Goal: Task Accomplishment & Management: Manage account settings

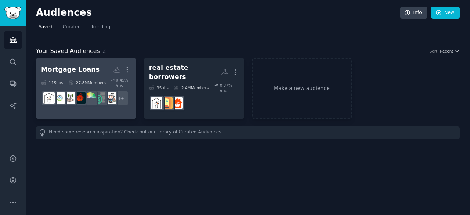
click at [99, 72] on h2 "Mortgage Loans More" at bounding box center [86, 69] width 90 height 13
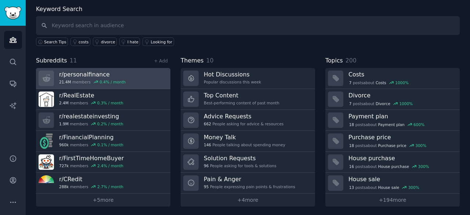
scroll to position [38, 0]
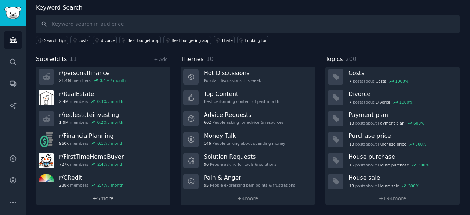
click at [109, 196] on link "+ 5 more" at bounding box center [103, 198] width 134 height 13
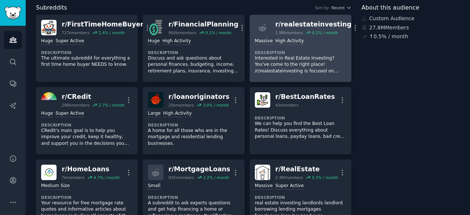
scroll to position [1, 0]
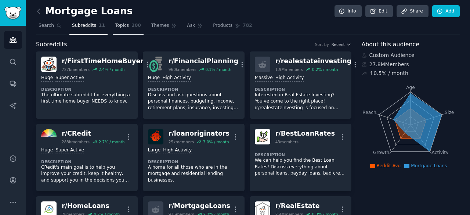
click at [116, 32] on link "Topics 200" at bounding box center [128, 27] width 31 height 15
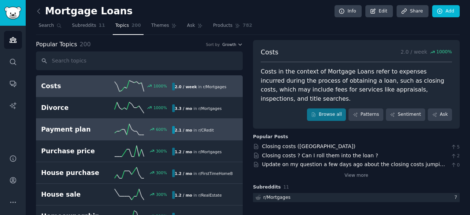
click at [96, 134] on link "Payment plan 600 % 2.1 / mo in r/ CRedit" at bounding box center [139, 130] width 207 height 22
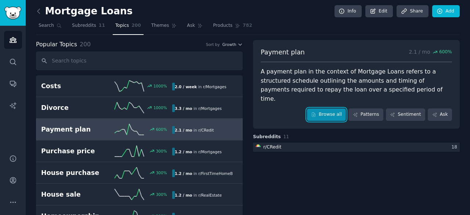
click at [324, 108] on link "Browse all" at bounding box center [326, 114] width 39 height 12
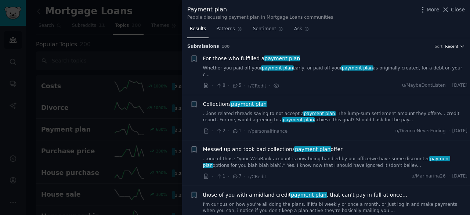
click at [456, 47] on button "Recent" at bounding box center [455, 46] width 20 height 5
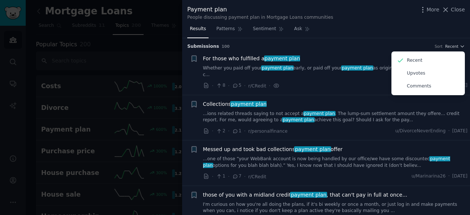
click at [152, 55] on div at bounding box center [235, 107] width 470 height 215
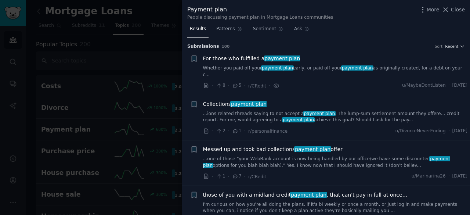
click at [161, 54] on div at bounding box center [235, 107] width 470 height 215
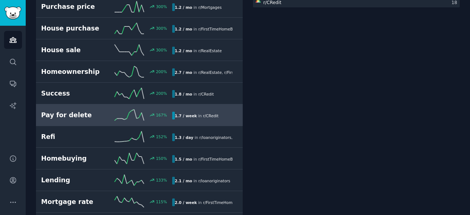
scroll to position [147, 0]
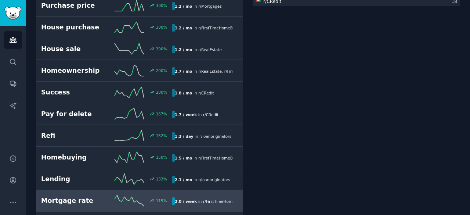
click at [194, 196] on div "Mortgage rate 115 % 2.0 / week in r/ FirstTimeHomeBuyer , r/ Mortgages" at bounding box center [139, 200] width 196 height 11
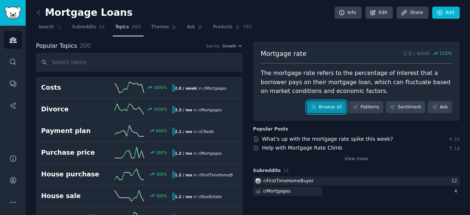
click at [340, 105] on link "Browse all" at bounding box center [326, 107] width 39 height 12
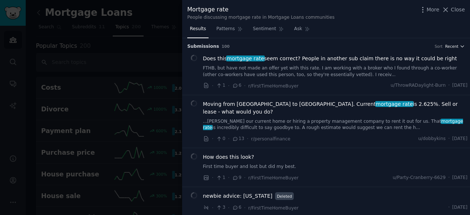
click at [447, 45] on span "Recent" at bounding box center [451, 46] width 13 height 5
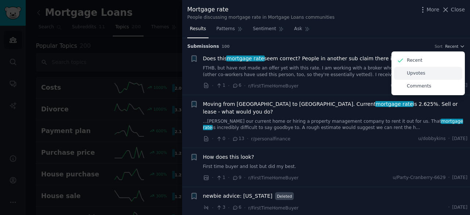
click at [439, 78] on div "Upvotes" at bounding box center [428, 73] width 68 height 13
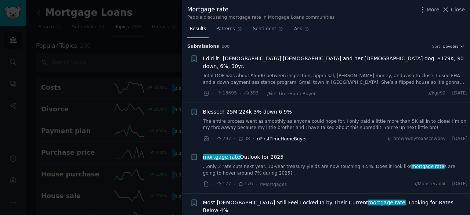
scroll to position [37, 0]
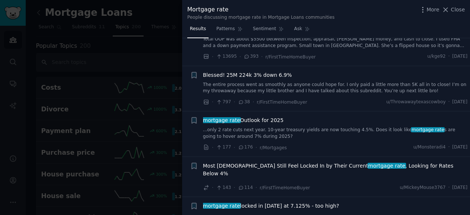
click at [158, 43] on div at bounding box center [235, 107] width 470 height 215
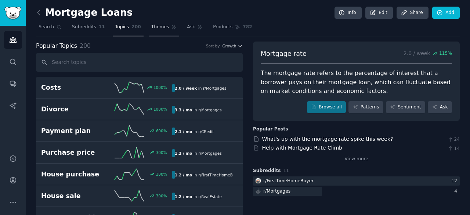
click at [156, 32] on link "Themes" at bounding box center [164, 28] width 31 height 15
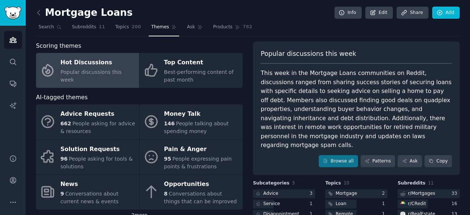
scroll to position [37, 0]
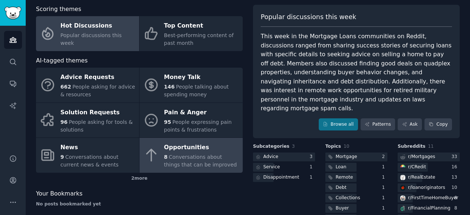
click at [202, 149] on div "Opportunities" at bounding box center [201, 148] width 75 height 12
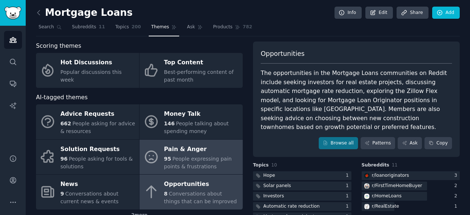
scroll to position [37, 0]
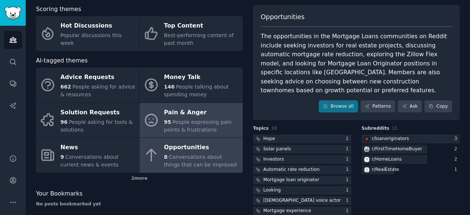
click at [220, 131] on div "95 People expressing pain points & frustrations" at bounding box center [201, 125] width 75 height 15
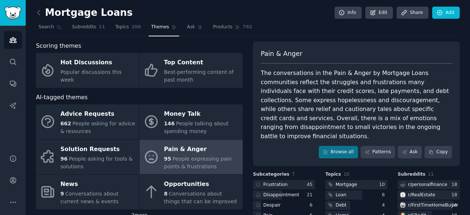
scroll to position [37, 0]
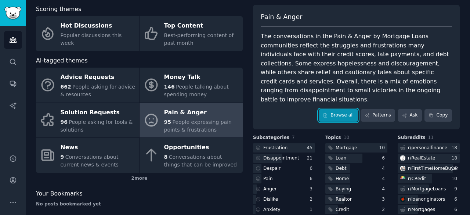
click at [344, 109] on link "Browse all" at bounding box center [338, 115] width 39 height 12
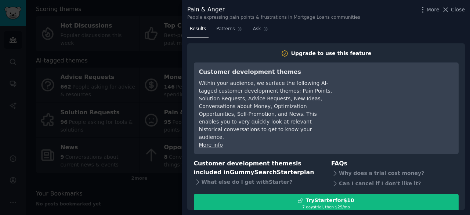
click at [179, 53] on div at bounding box center [235, 107] width 470 height 215
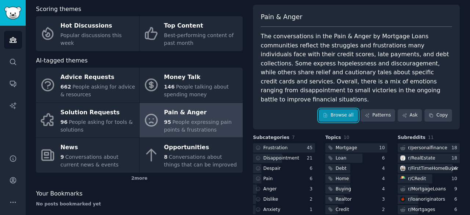
click at [325, 109] on link "Browse all" at bounding box center [338, 115] width 39 height 12
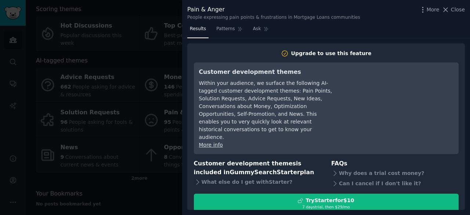
click at [156, 107] on div at bounding box center [235, 107] width 470 height 215
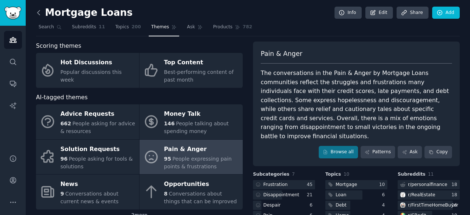
click at [41, 13] on icon at bounding box center [39, 13] width 8 height 8
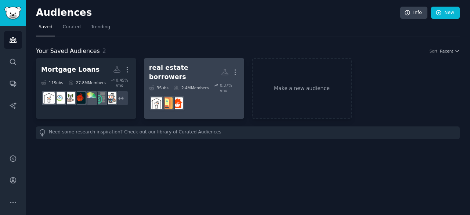
click at [191, 76] on div "real estate borrowers More 3 Sub s 2.4M Members 0.37 % /mo" at bounding box center [194, 88] width 90 height 50
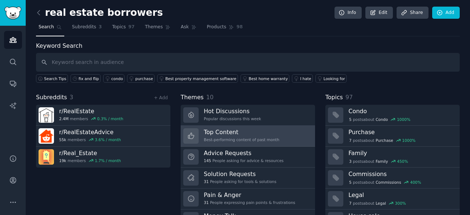
scroll to position [37, 0]
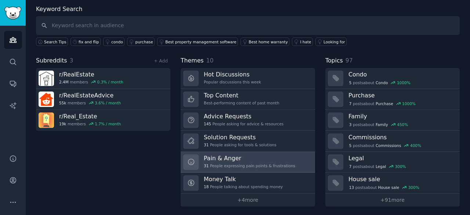
click at [228, 164] on div "31 People expressing pain points & frustrations" at bounding box center [249, 165] width 91 height 5
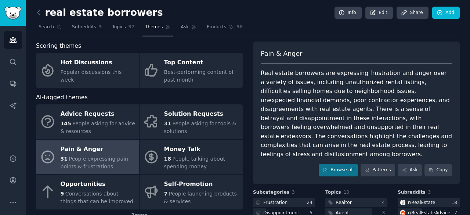
scroll to position [37, 0]
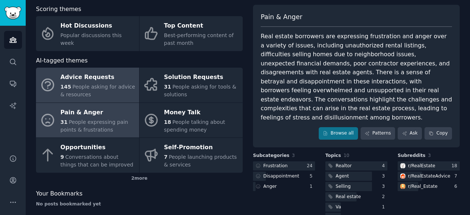
click at [123, 92] on div "145 People asking for advice & resources" at bounding box center [98, 90] width 75 height 15
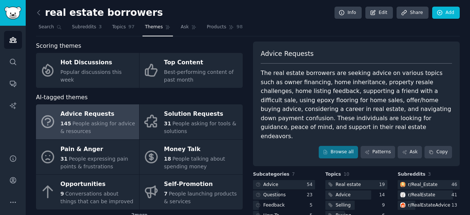
click at [42, 17] on link at bounding box center [40, 13] width 9 height 12
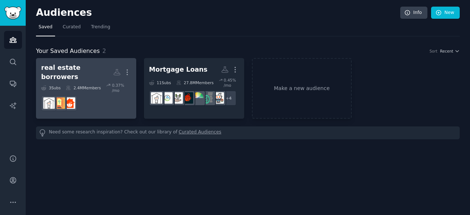
click at [102, 93] on dd at bounding box center [86, 103] width 90 height 21
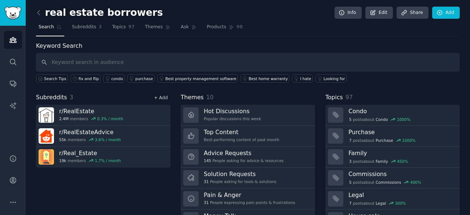
click at [160, 98] on link "+ Add" at bounding box center [161, 97] width 14 height 5
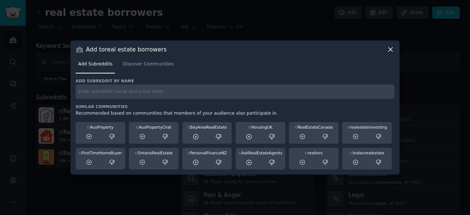
click at [160, 94] on input "text" at bounding box center [235, 91] width 319 height 14
type input "realestateinvesting"
